Goal: Transaction & Acquisition: Obtain resource

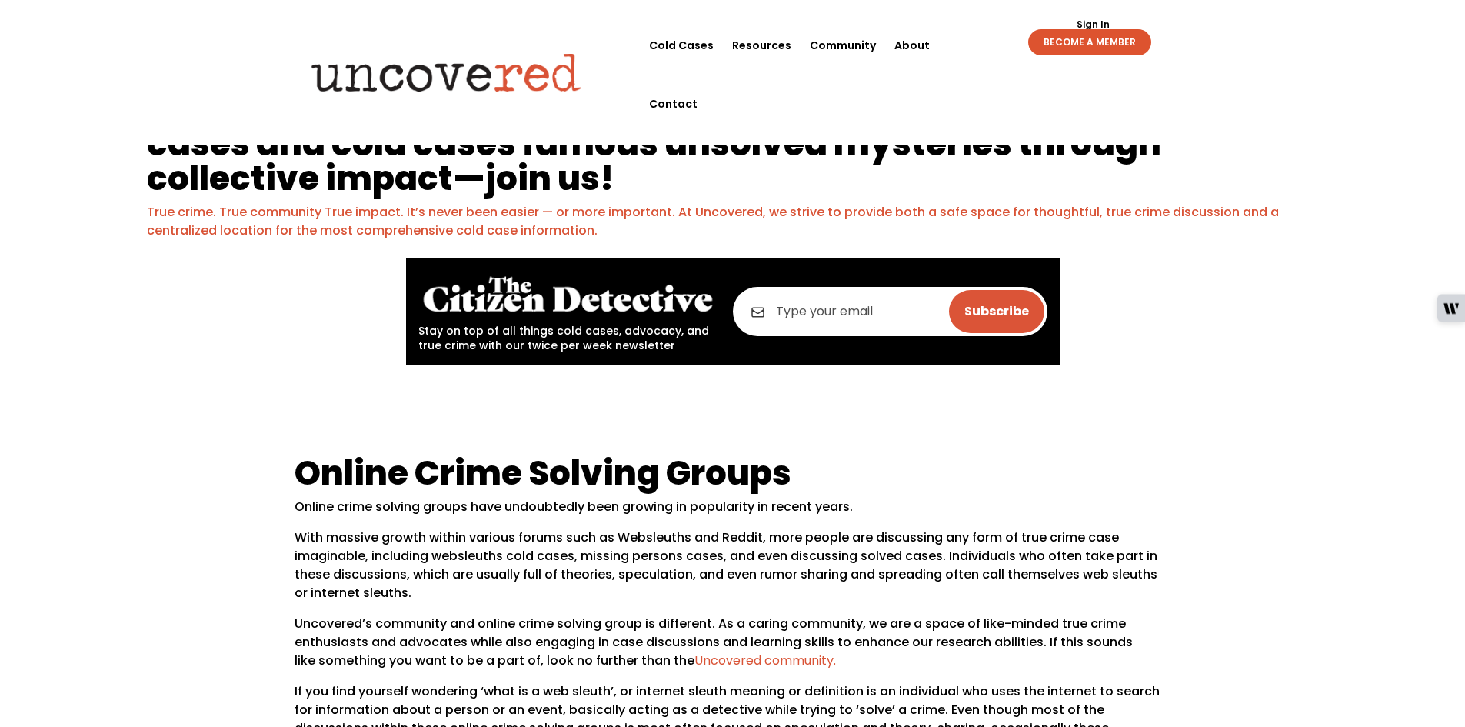
drag, startPoint x: 793, startPoint y: 320, endPoint x: 806, endPoint y: 320, distance: 13.1
click at [794, 320] on input "email" at bounding box center [890, 311] width 314 height 49
type input "christa.e.jolin@gmail.com"
click at [986, 304] on input "Subscribe" at bounding box center [996, 311] width 95 height 43
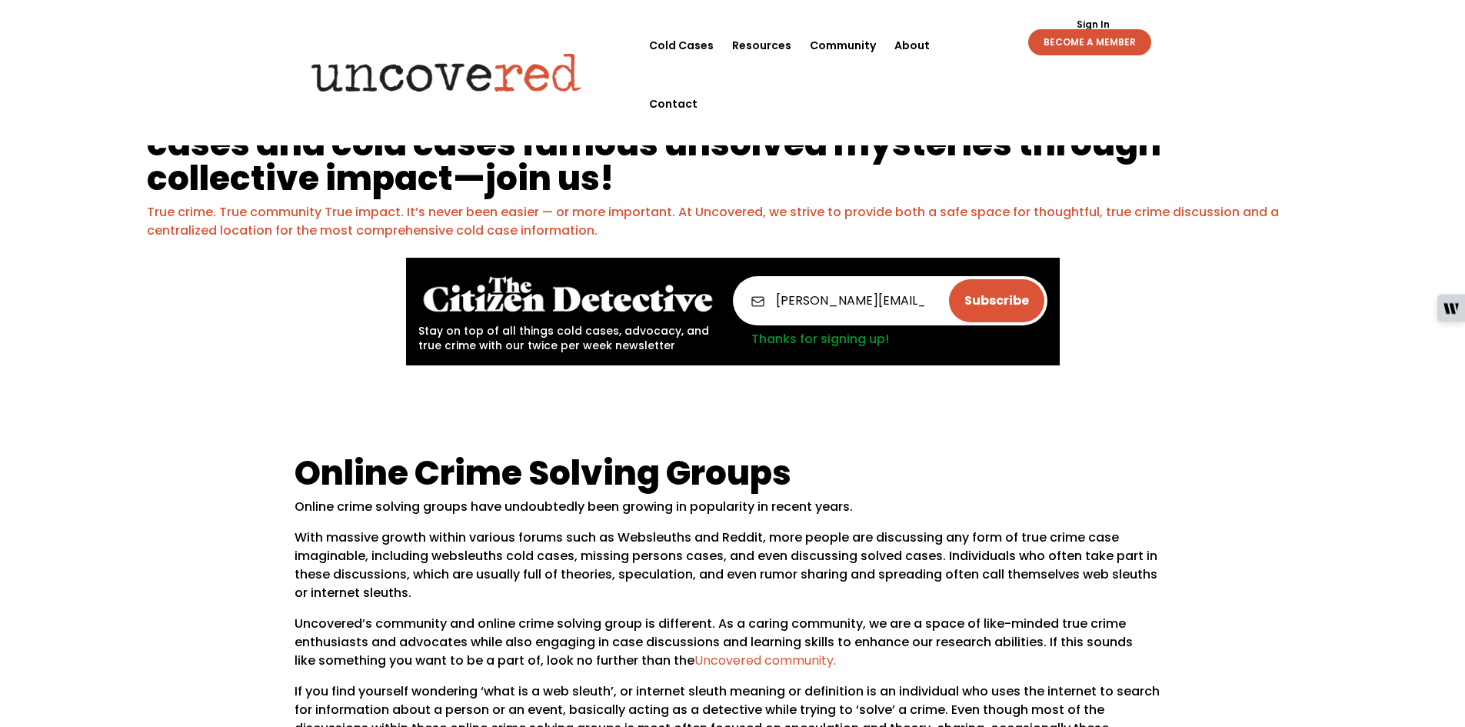
click at [1093, 41] on link "BECOME A MEMBER" at bounding box center [1089, 42] width 123 height 26
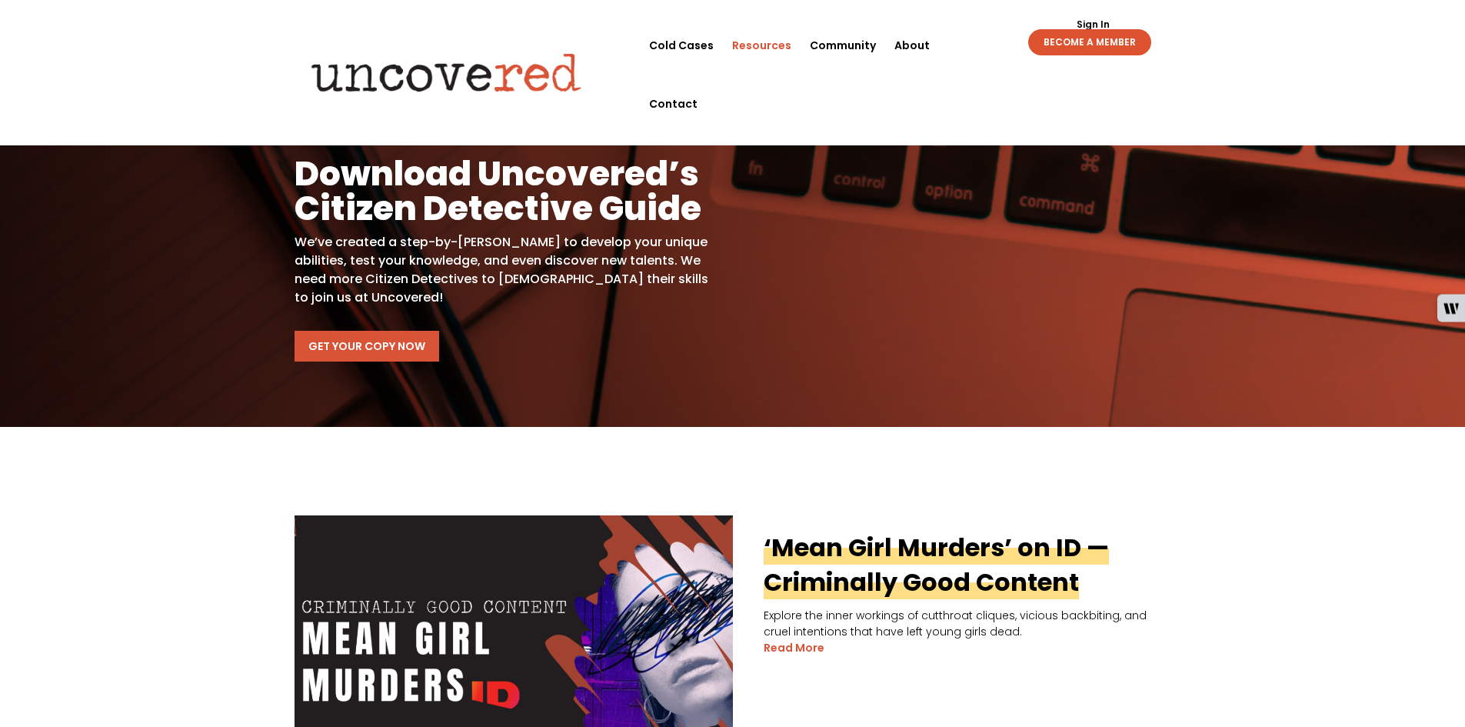
click at [361, 351] on link "Get Your Copy Now" at bounding box center [366, 346] width 145 height 31
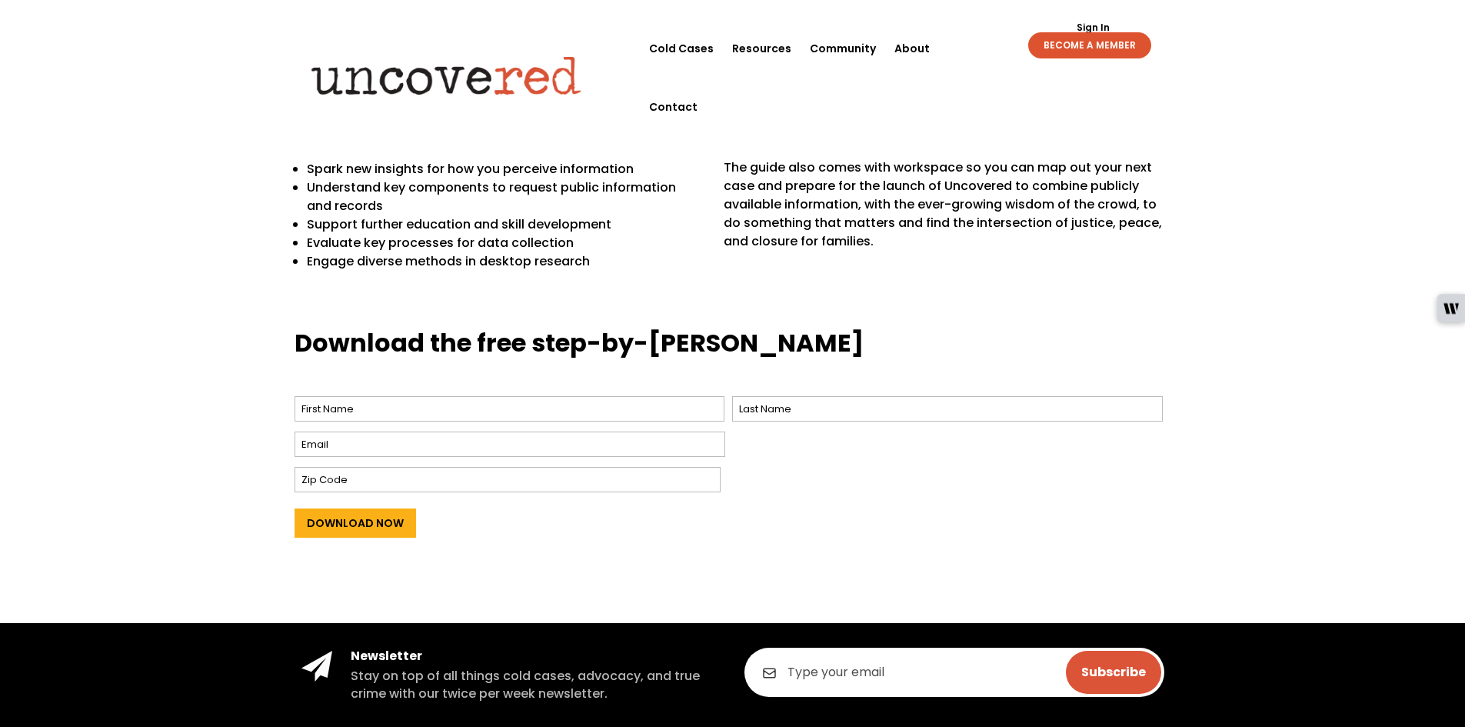
scroll to position [461, 0]
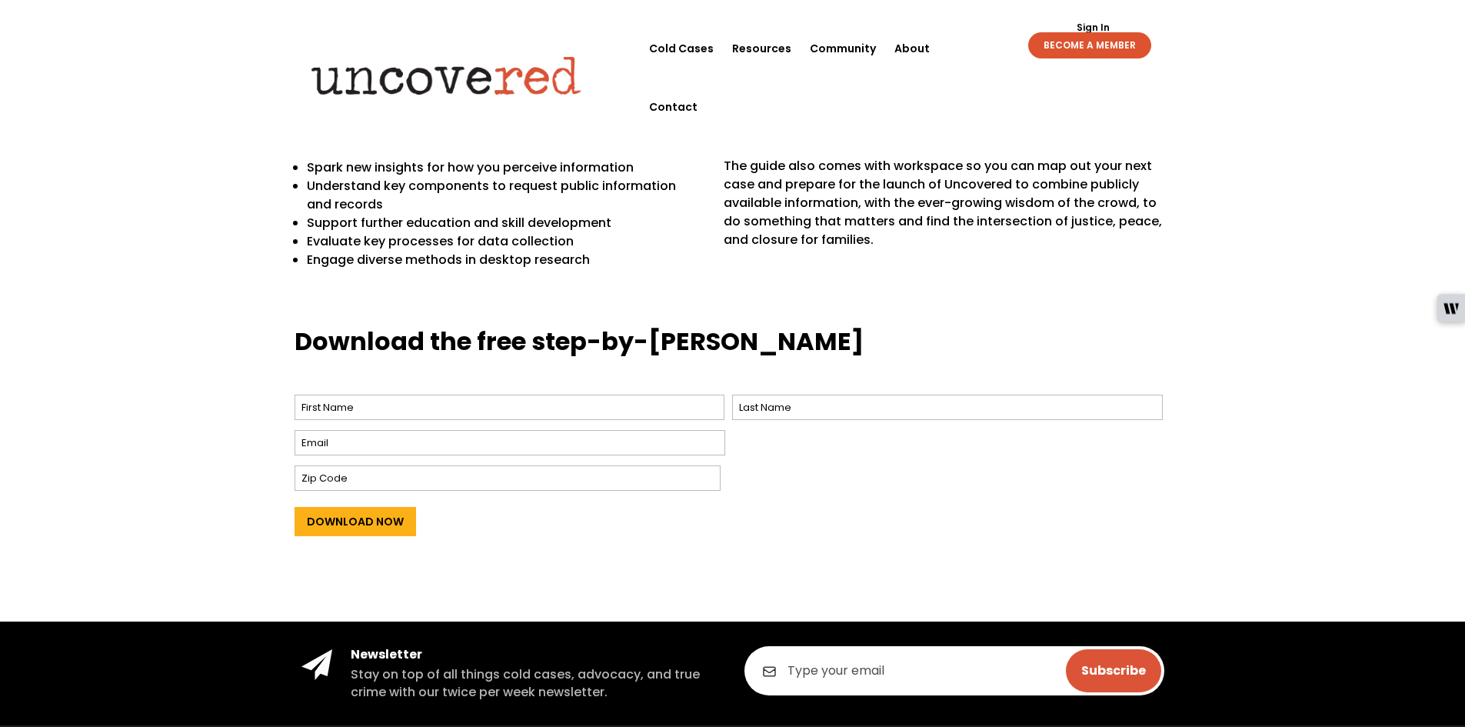
click at [579, 420] on span "First" at bounding box center [513, 407] width 438 height 33
click at [574, 401] on input "First" at bounding box center [509, 406] width 431 height 25
type input "Christa"
type input "Jolin"
type input "christajolin1@gmail.com"
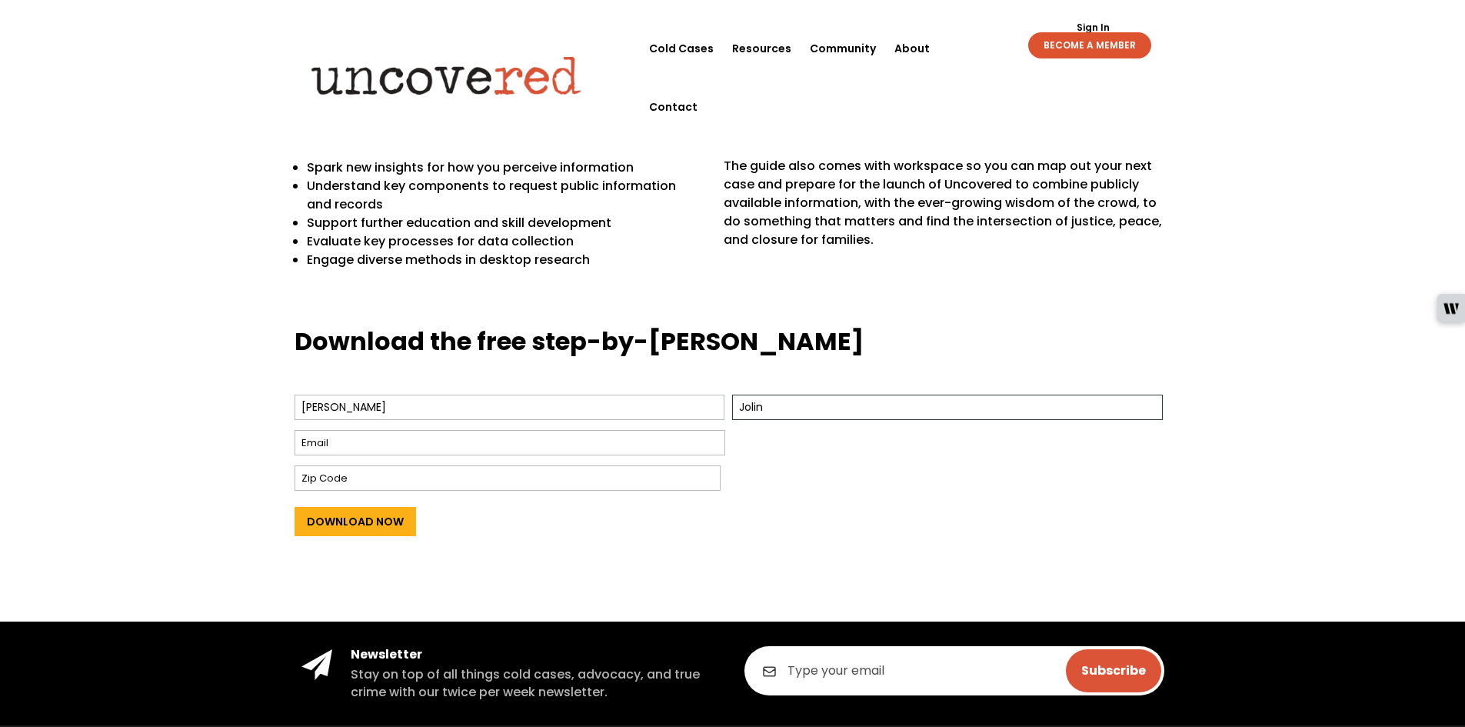
type input "15071"
click at [384, 522] on input "Download Now" at bounding box center [354, 521] width 121 height 29
